Goal: Information Seeking & Learning: Learn about a topic

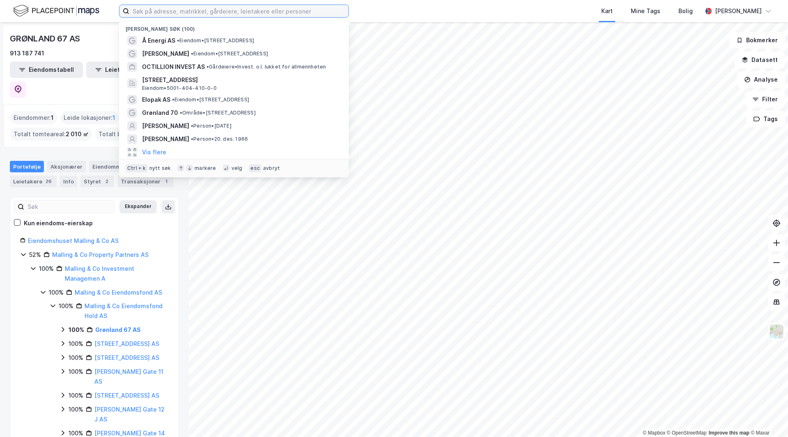
click at [182, 13] on input at bounding box center [238, 11] width 219 height 12
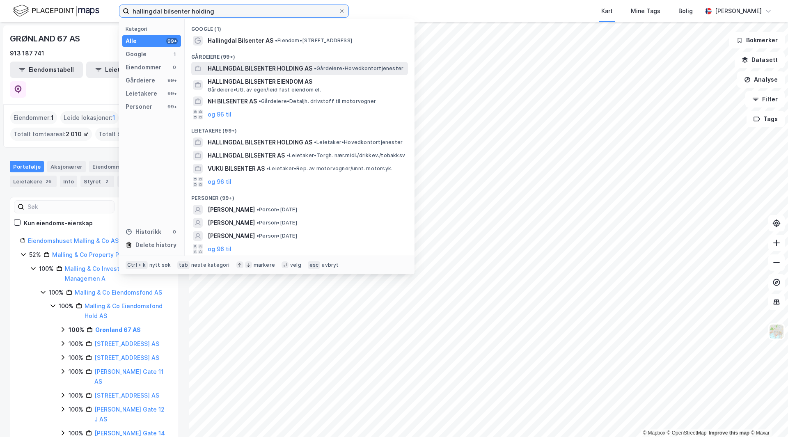
type input "hallingdal bilsenter holding"
click at [262, 69] on span "HALLINGDAL BILSENTER HOLDING AS" at bounding box center [260, 69] width 105 height 10
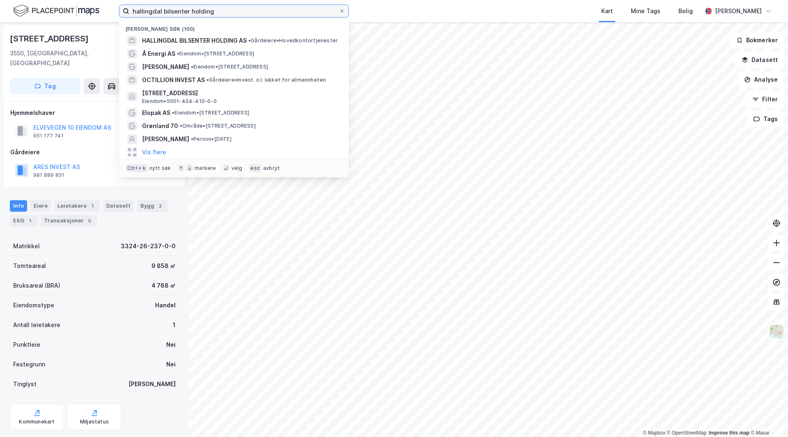
click at [181, 9] on input "hallingdal bilsenter holding" at bounding box center [233, 11] width 209 height 12
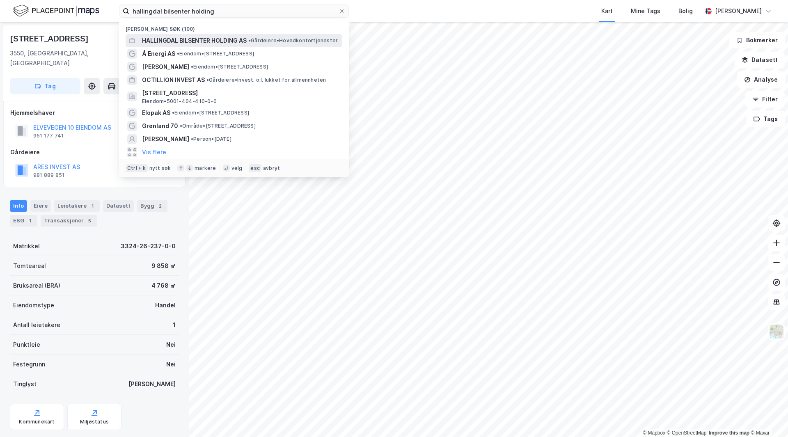
click at [237, 44] on span "HALLINGDAL BILSENTER HOLDING AS" at bounding box center [194, 41] width 105 height 10
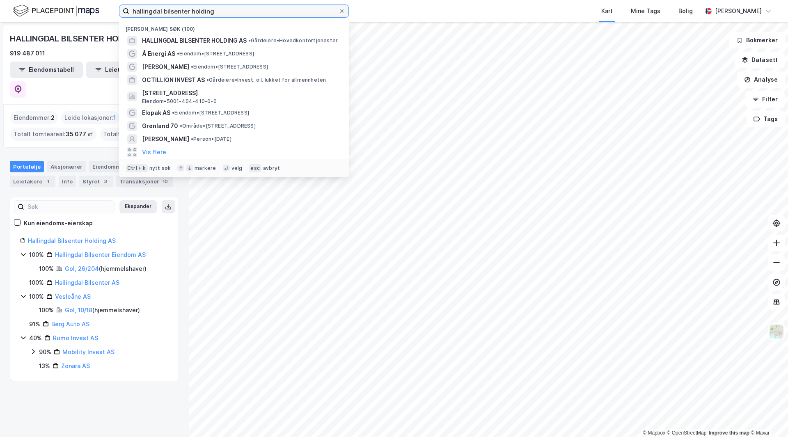
drag, startPoint x: 241, startPoint y: 6, endPoint x: 0, endPoint y: 7, distance: 241.4
click at [0, 7] on div "hallingdal bilsenter holding Nylige søk (100) HALLINGDAL BILSENTER HOLDING AS •…" at bounding box center [394, 11] width 788 height 22
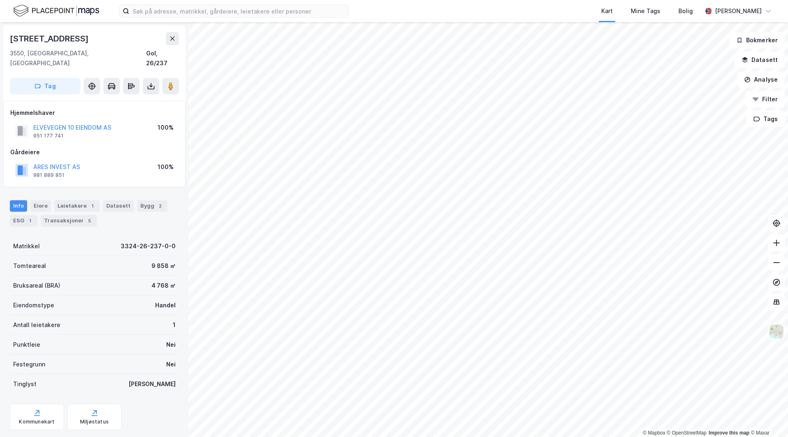
click at [92, 147] on div "Gårdeiere" at bounding box center [94, 152] width 168 height 10
